Goal: Task Accomplishment & Management: Manage account settings

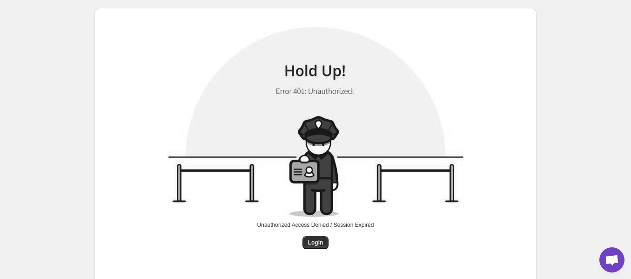
scroll to position [31, 0]
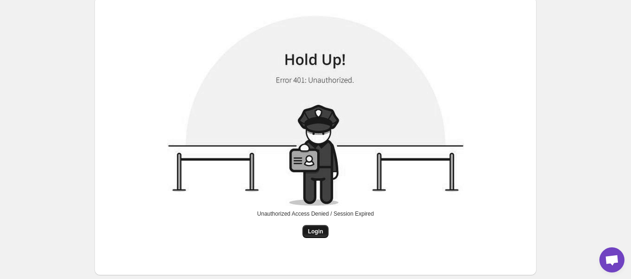
click at [314, 230] on span "Login" at bounding box center [315, 231] width 15 height 7
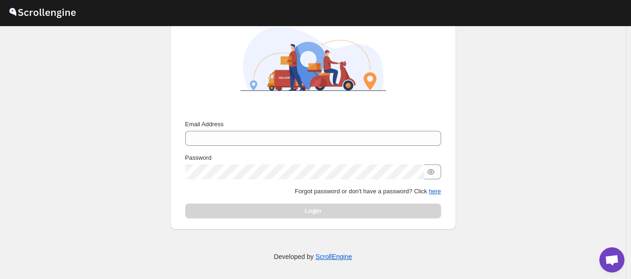
scroll to position [90, 0]
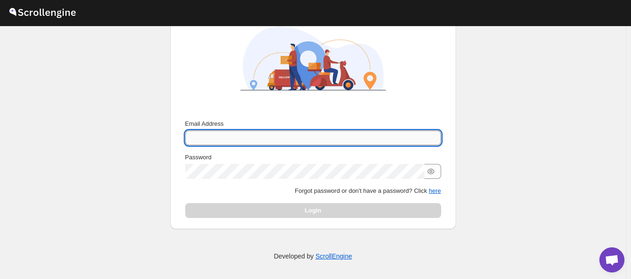
click at [258, 135] on input "Email Address" at bounding box center [313, 137] width 256 height 15
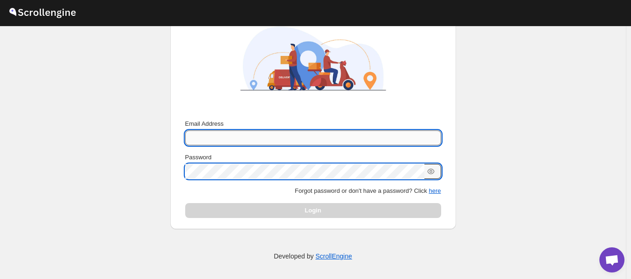
click at [261, 140] on input "Email Address" at bounding box center [313, 137] width 256 height 15
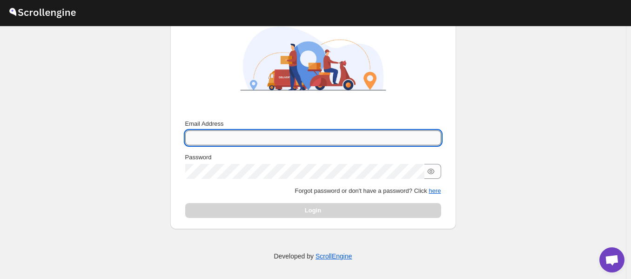
click at [261, 140] on input "Email Address" at bounding box center [313, 137] width 256 height 15
